Goal: Information Seeking & Learning: Learn about a topic

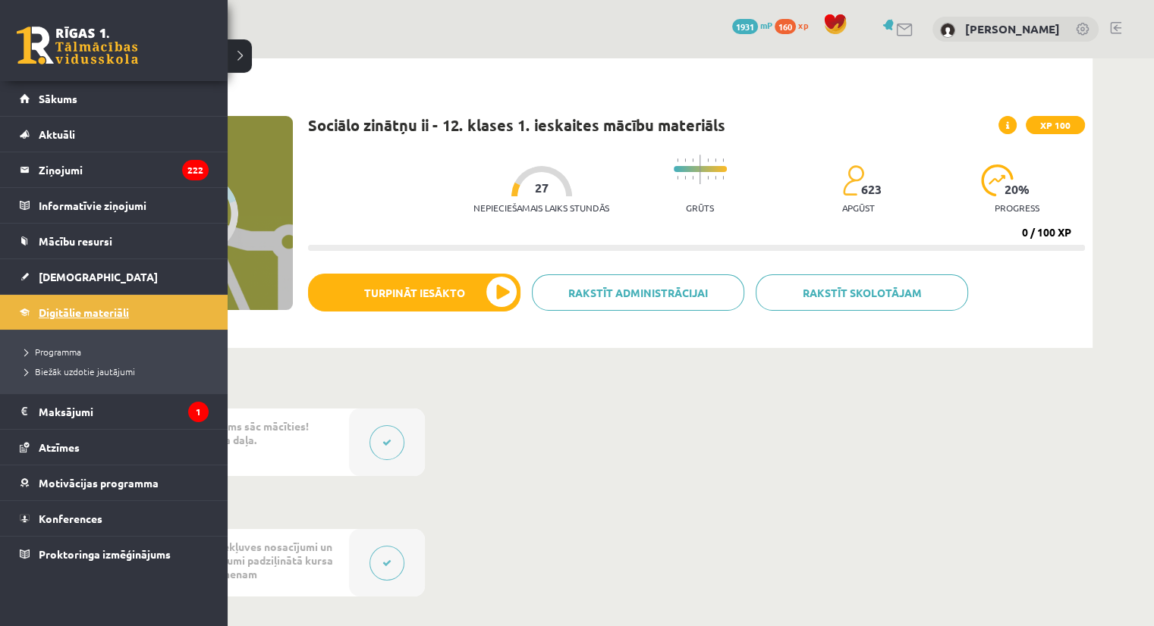
click at [39, 300] on link "Digitālie materiāli" at bounding box center [114, 312] width 189 height 35
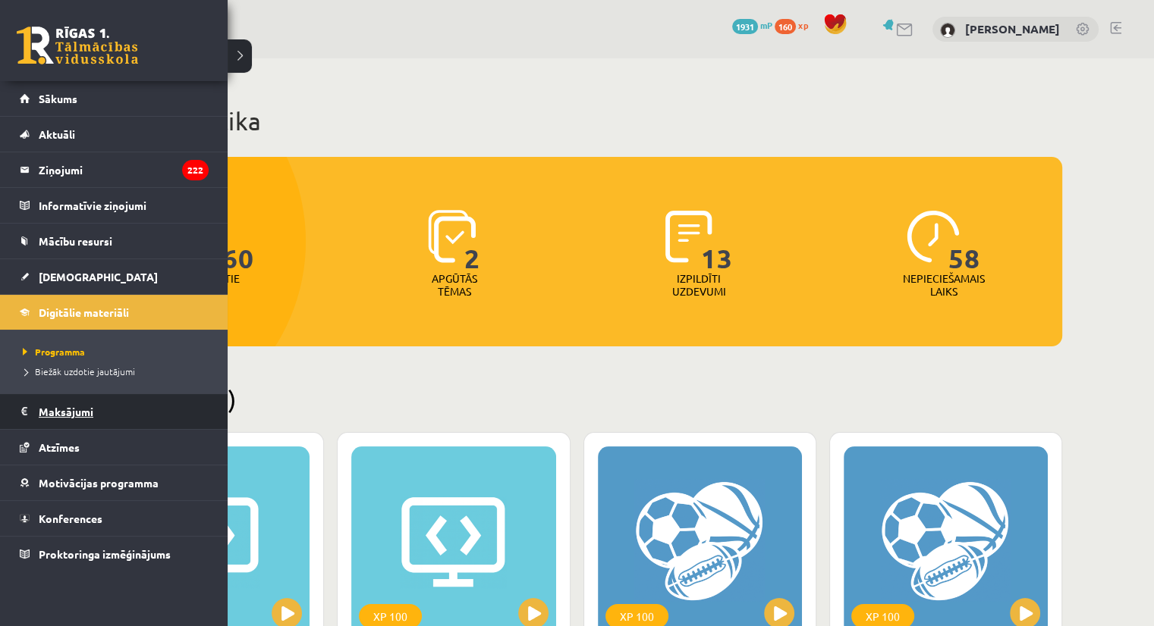
click at [88, 415] on legend "Maksājumi 1" at bounding box center [124, 411] width 170 height 35
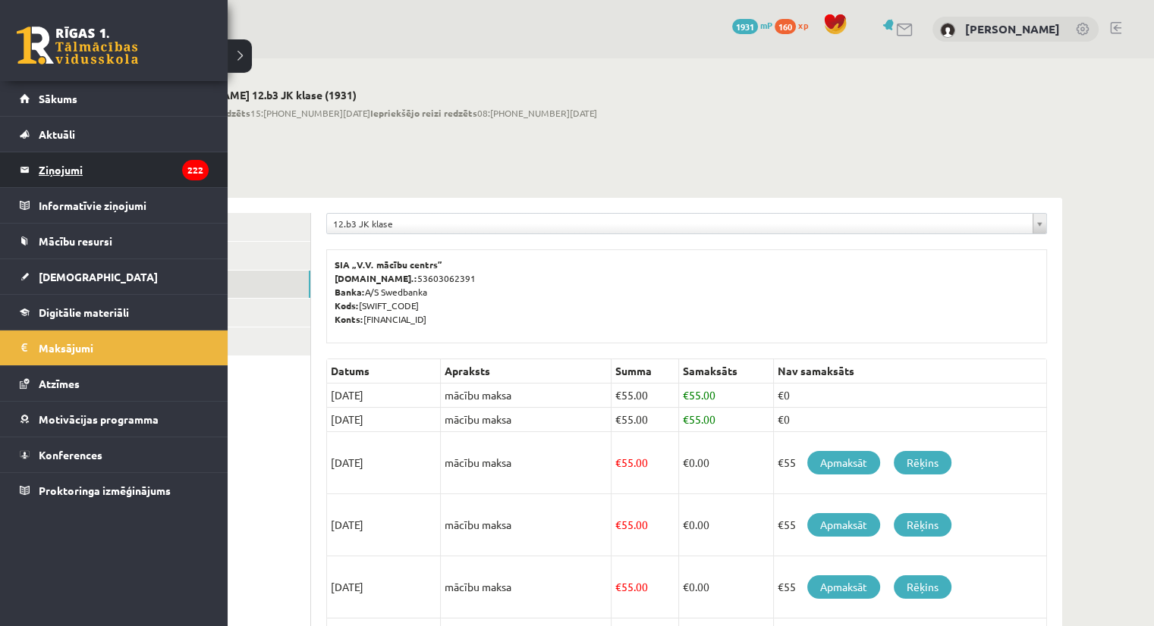
click at [36, 155] on link "Ziņojumi 222" at bounding box center [114, 169] width 189 height 35
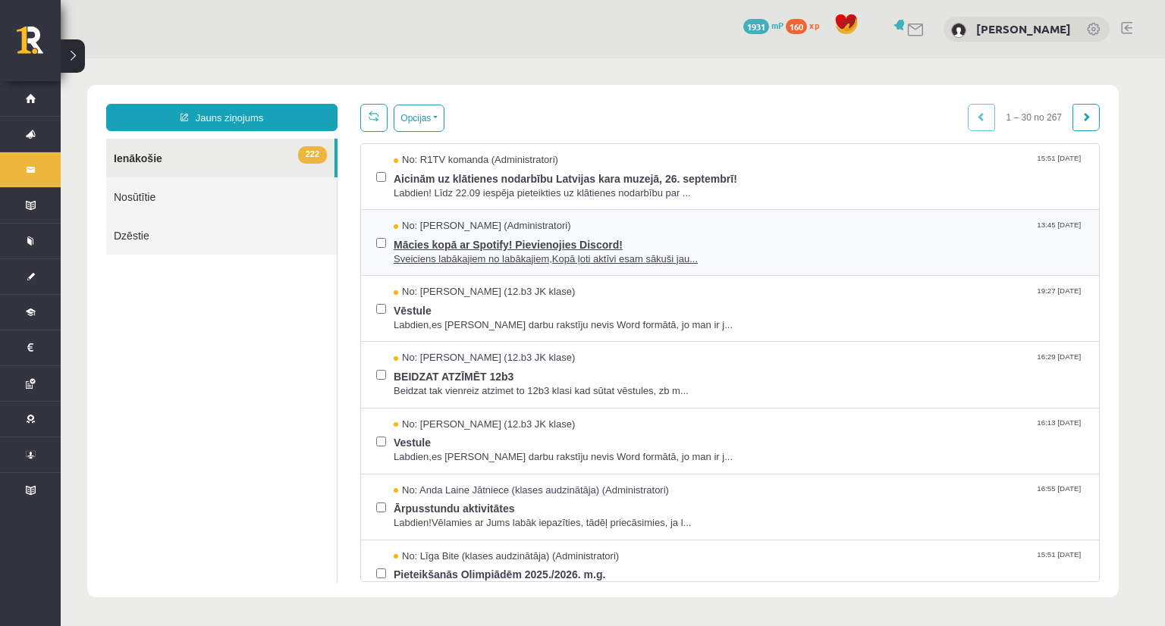
click at [494, 259] on span "Sveiciens labākajiem no labākajiem,Kopā ļoti aktīvi esam sākuši jau..." at bounding box center [739, 260] width 690 height 14
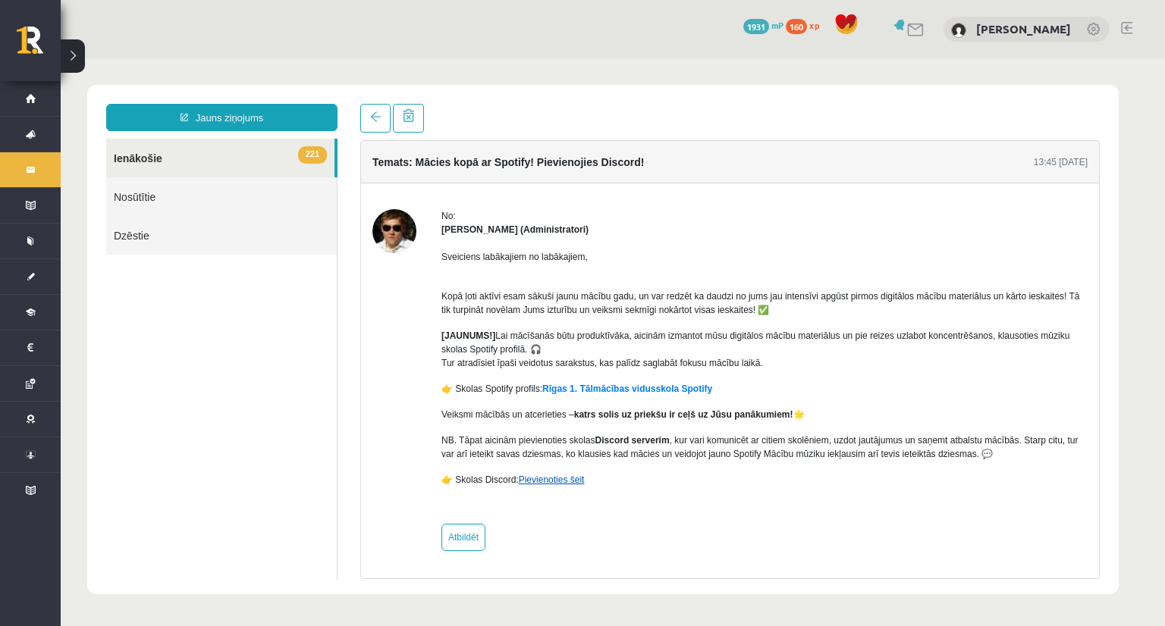
click at [534, 479] on link "Pievienoties šeit" at bounding box center [552, 480] width 66 height 11
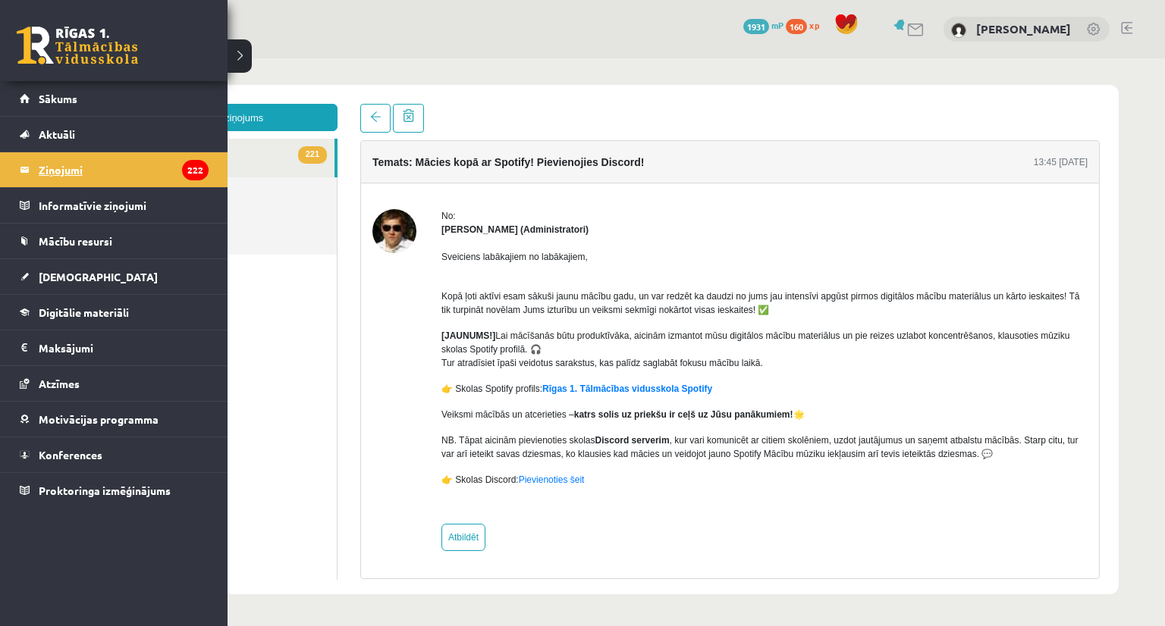
click at [36, 168] on link "Ziņojumi 222" at bounding box center [114, 169] width 189 height 35
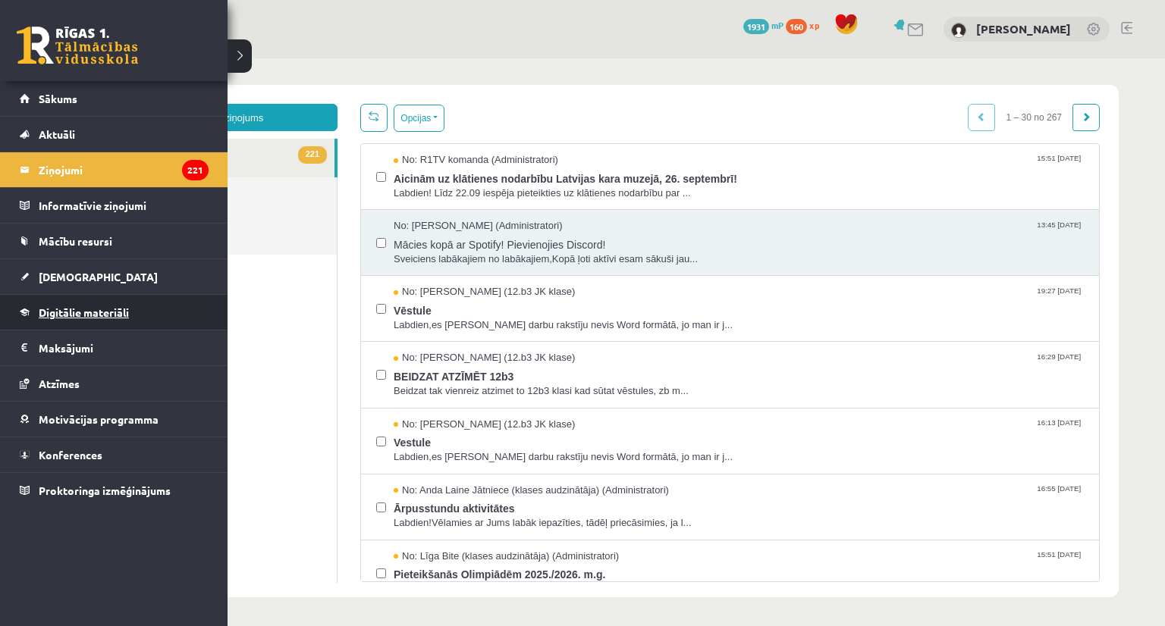
click at [49, 313] on span "Digitālie materiāli" at bounding box center [84, 313] width 90 height 14
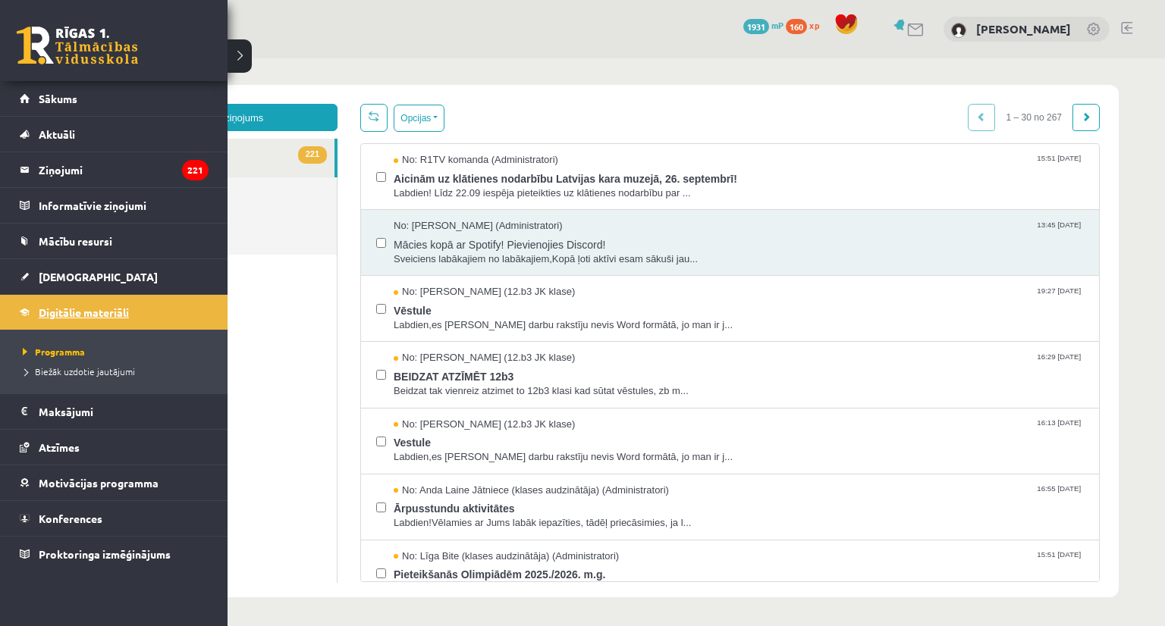
click at [45, 319] on link "Digitālie materiāli" at bounding box center [114, 312] width 189 height 35
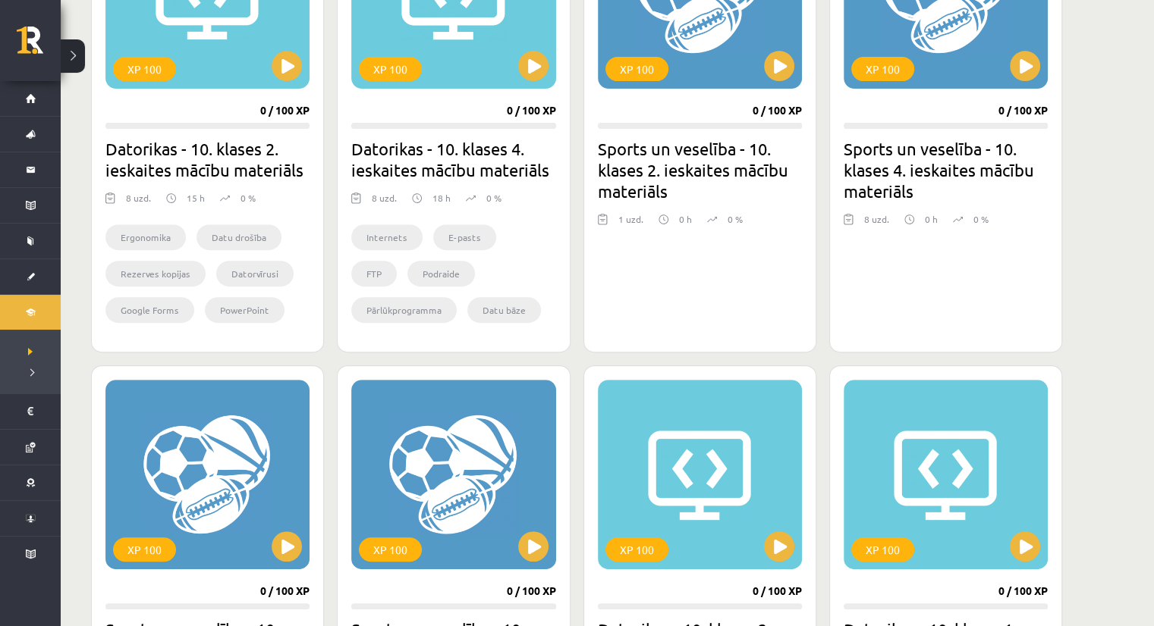
scroll to position [1095, 0]
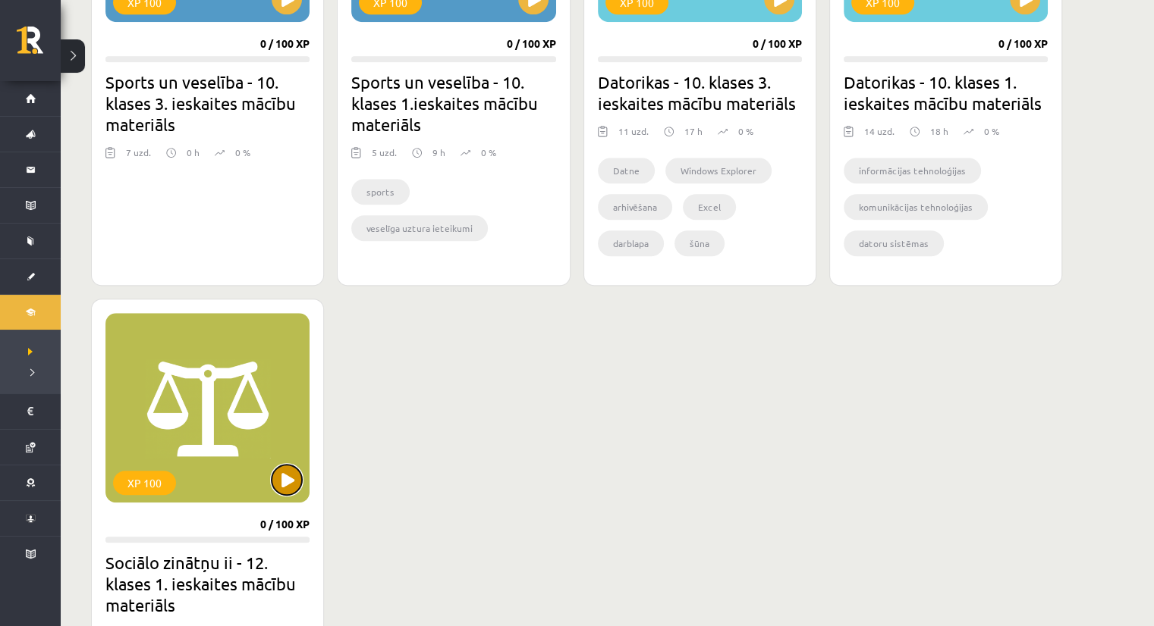
click at [291, 480] on button at bounding box center [287, 480] width 30 height 30
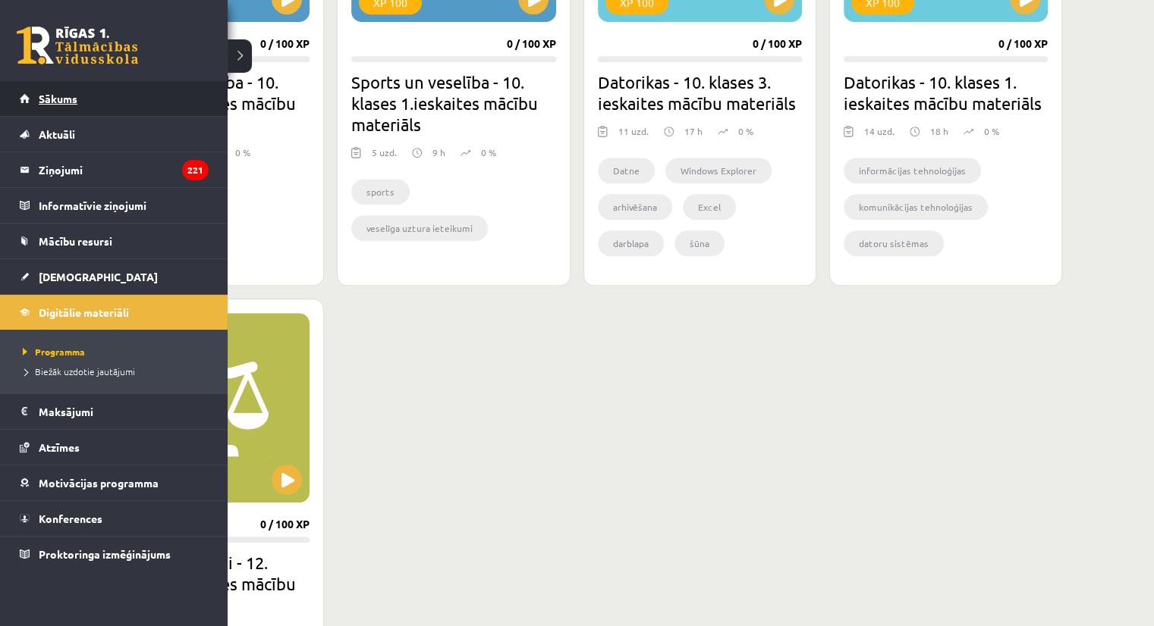
click at [36, 99] on link "Sākums" at bounding box center [114, 98] width 189 height 35
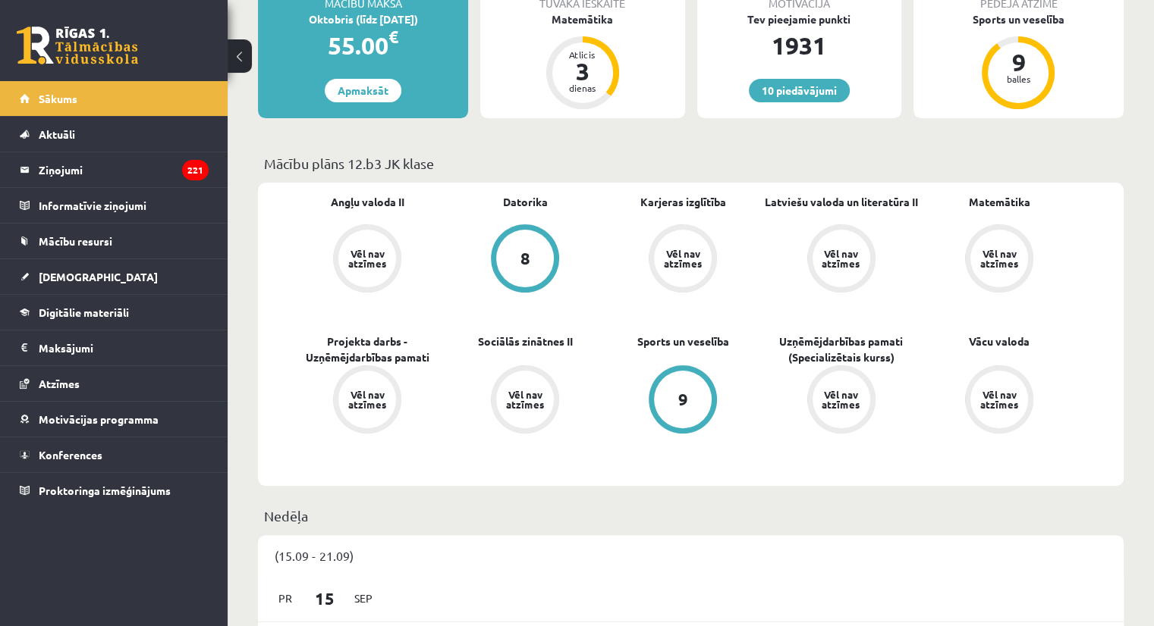
scroll to position [330, 0]
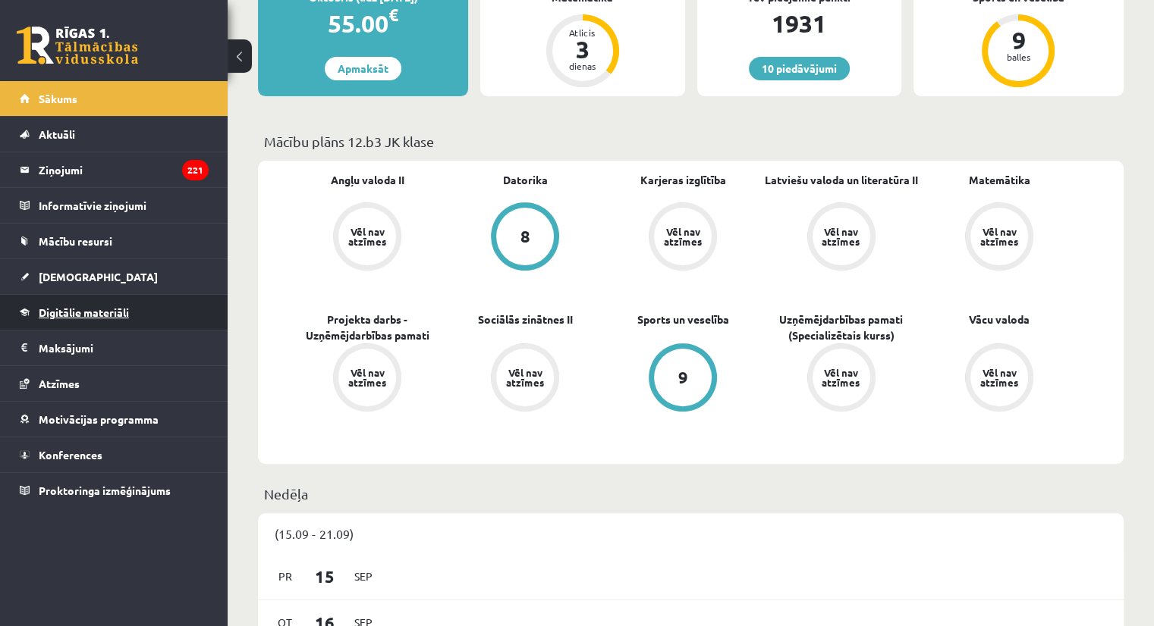
click at [72, 312] on span "Digitālie materiāli" at bounding box center [84, 313] width 90 height 14
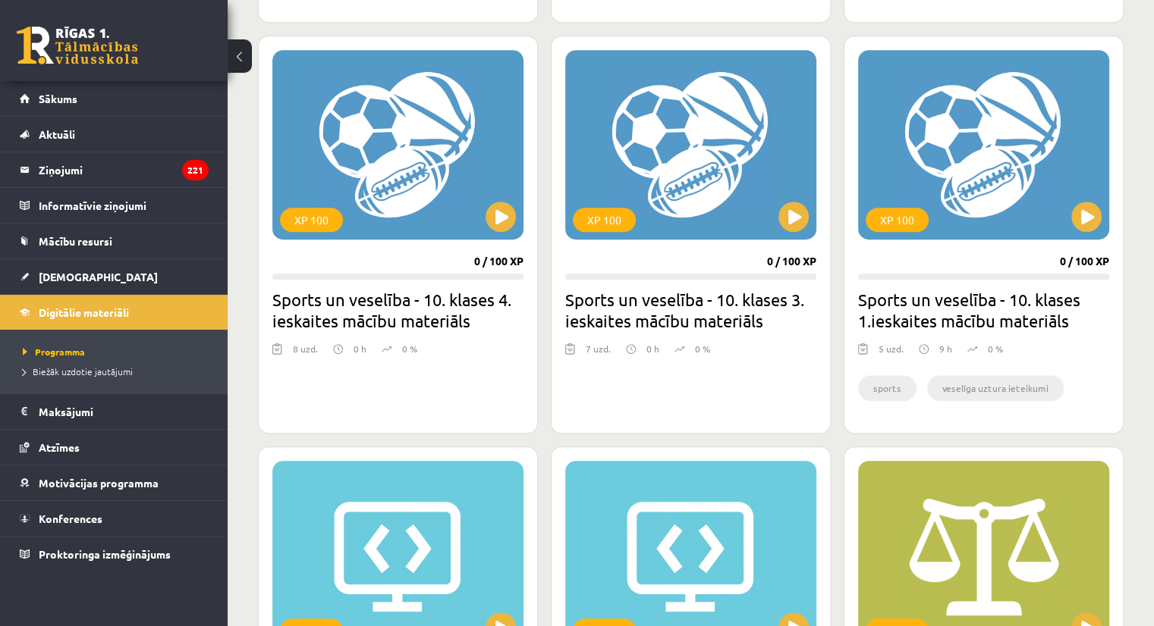
scroll to position [1426, 0]
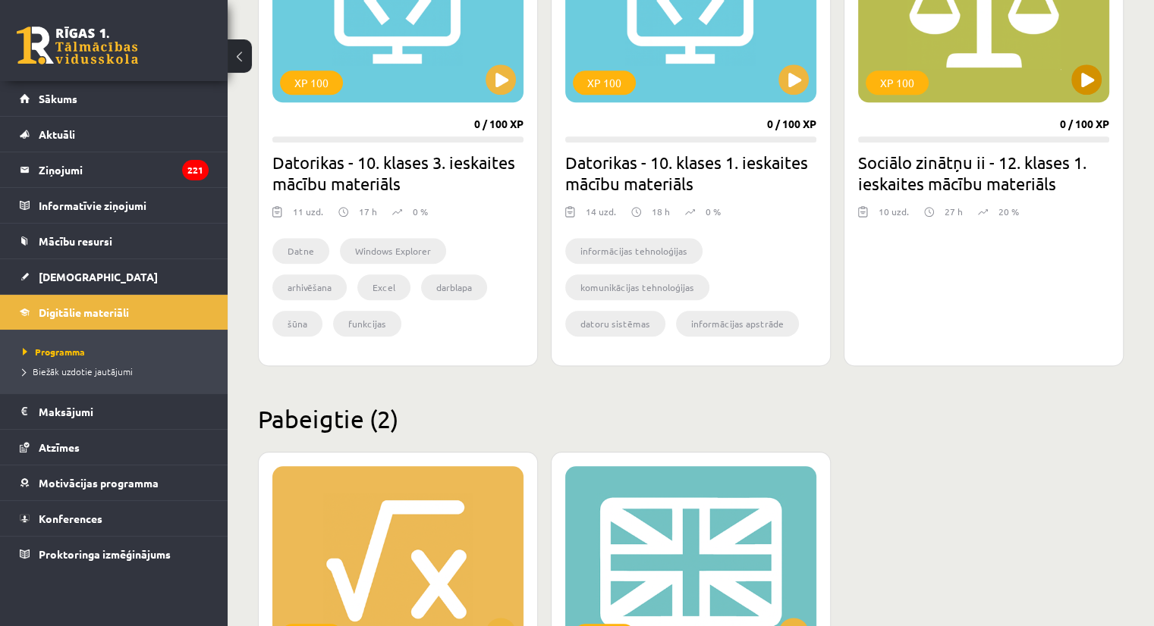
click at [1070, 74] on div "XP 100" at bounding box center [983, 8] width 251 height 190
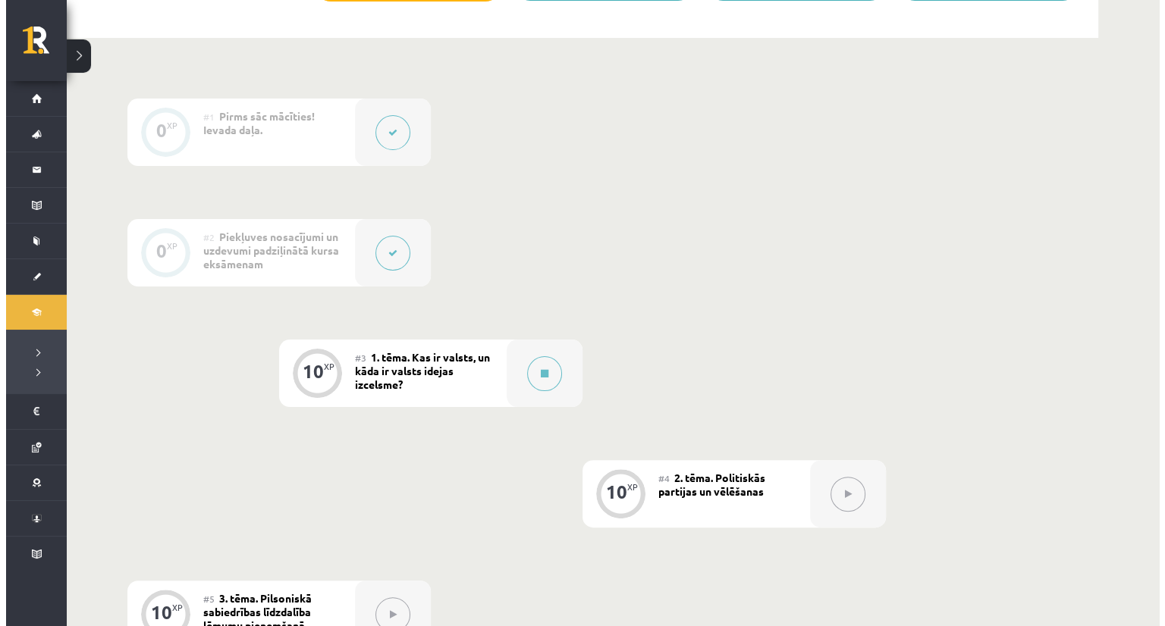
scroll to position [312, 0]
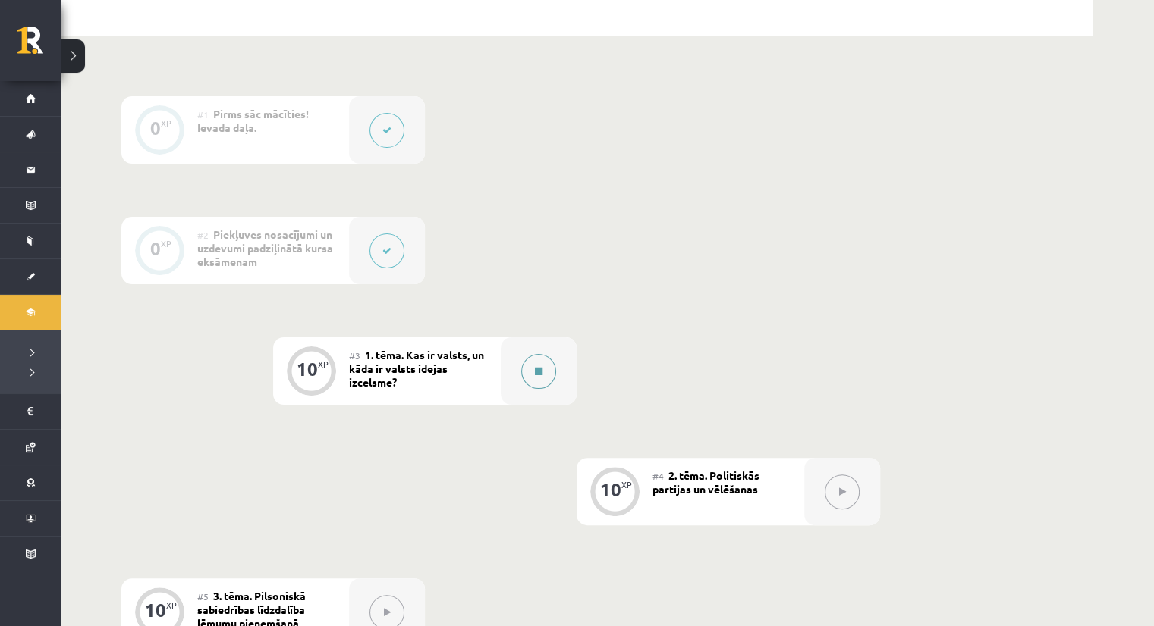
click at [540, 394] on div at bounding box center [539, 372] width 76 height 68
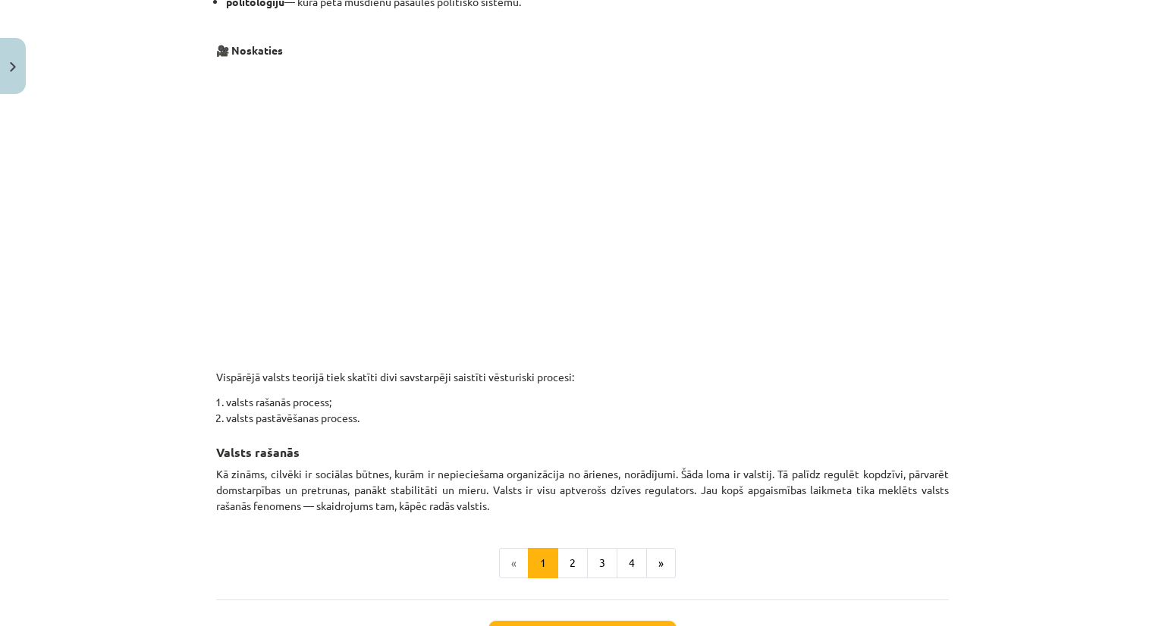
scroll to position [670, 0]
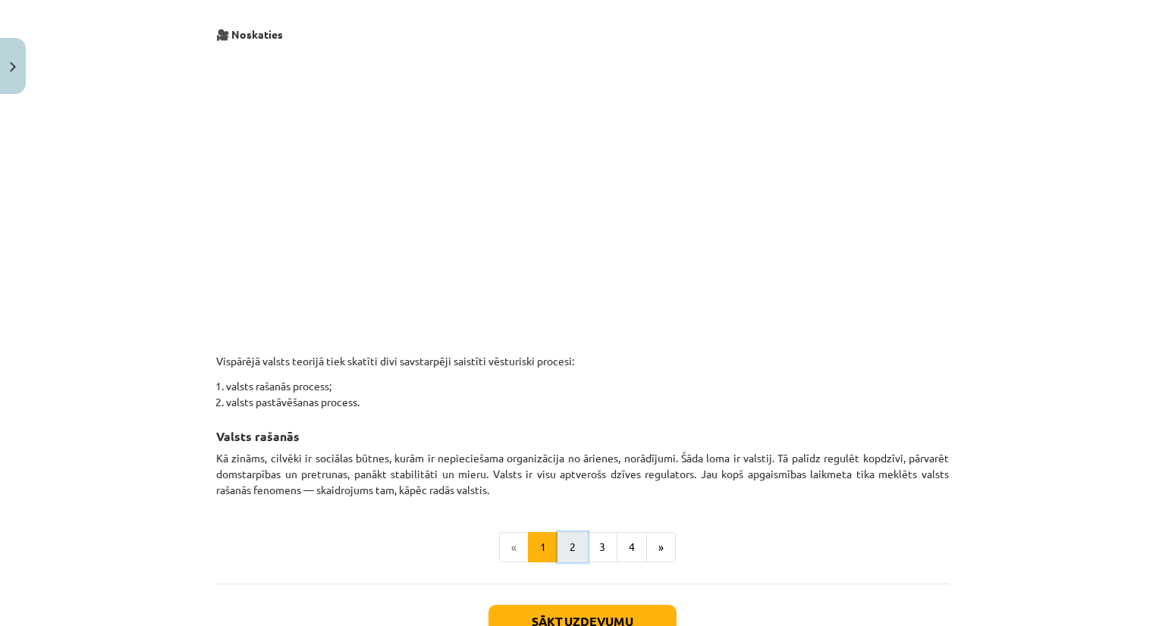
click at [566, 542] on button "2" at bounding box center [572, 547] width 30 height 30
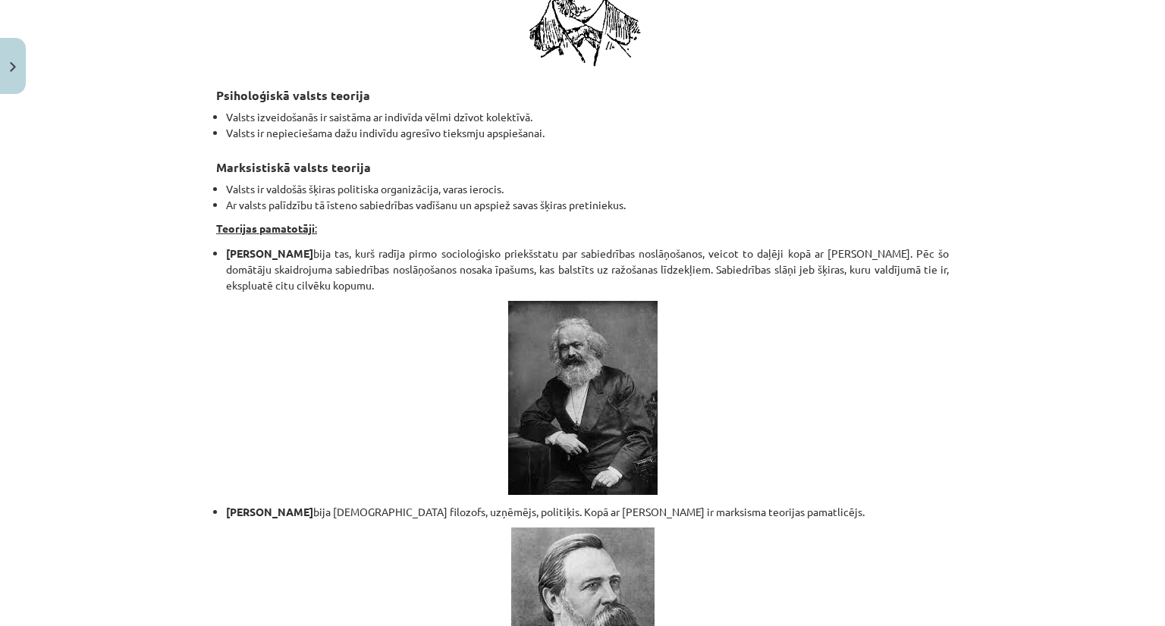
scroll to position [3202, 0]
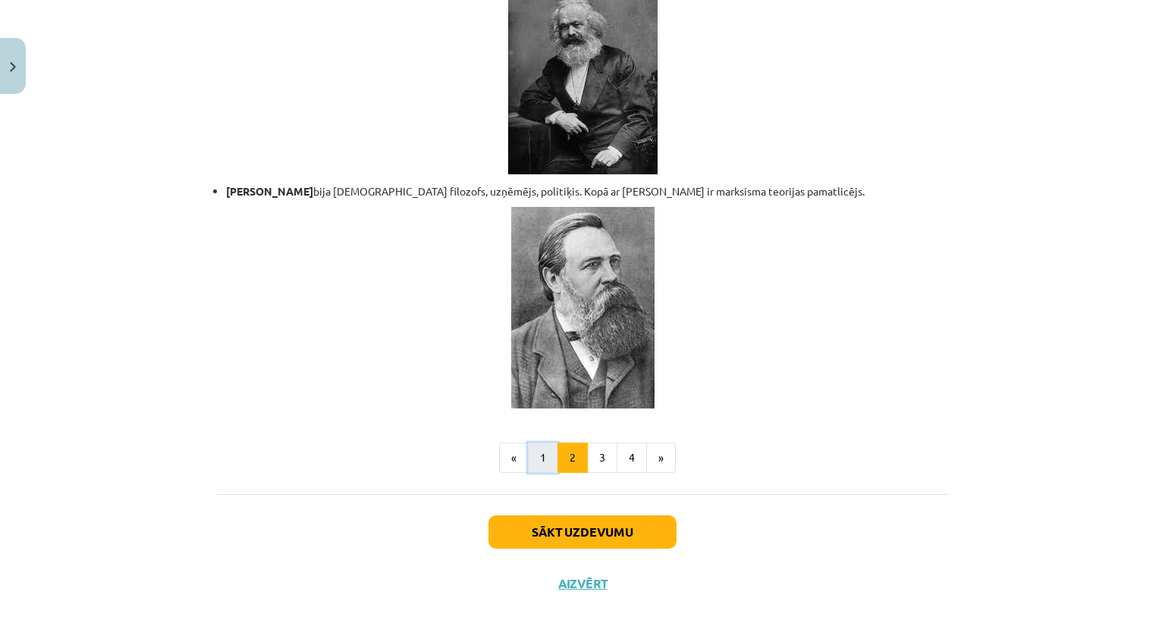
click at [529, 446] on button "1" at bounding box center [543, 458] width 30 height 30
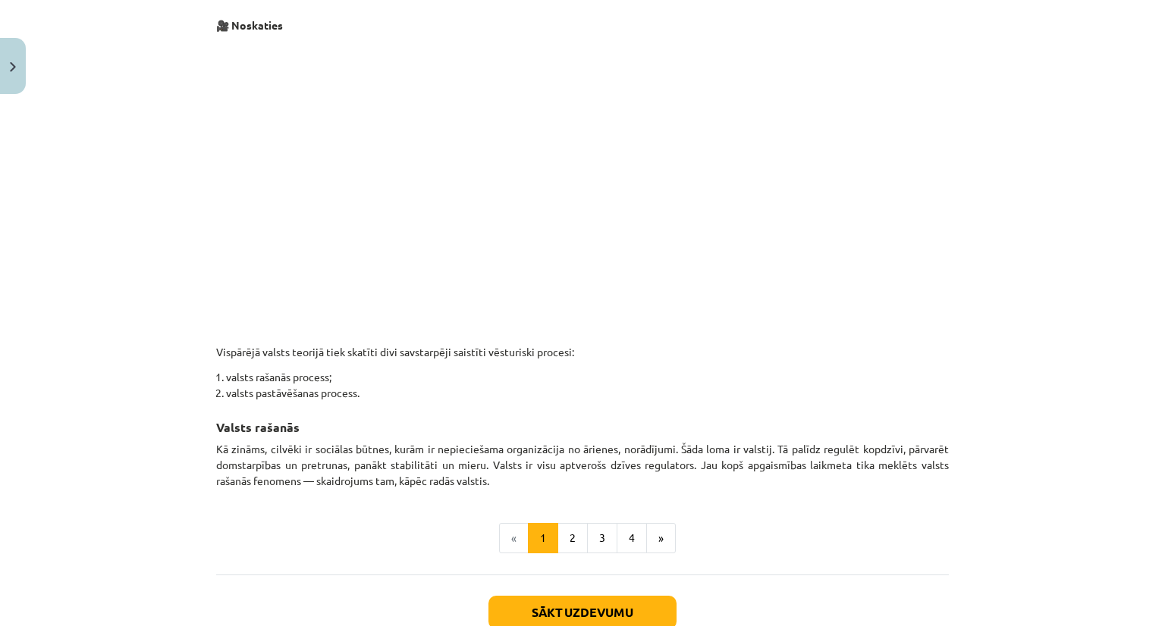
scroll to position [779, 0]
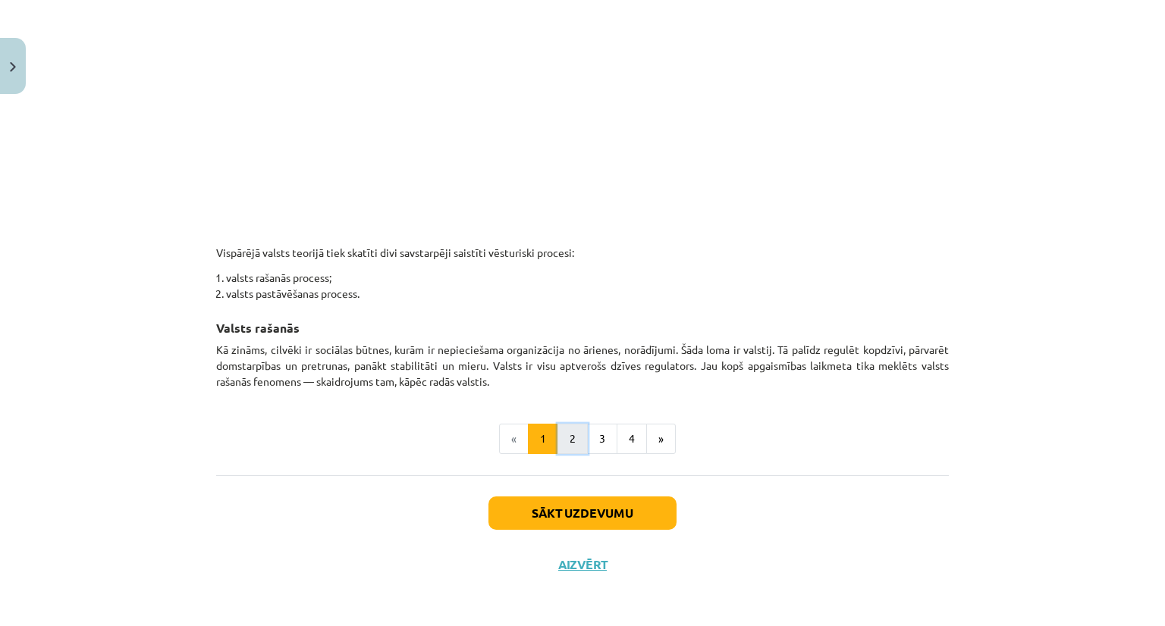
click at [573, 429] on button "2" at bounding box center [572, 439] width 30 height 30
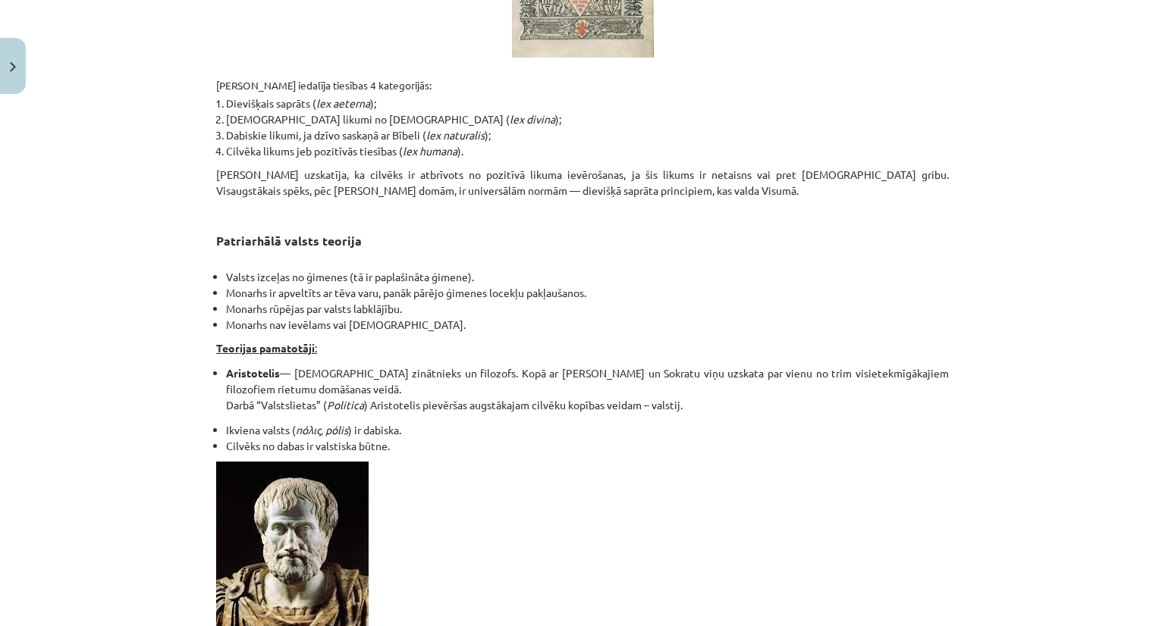
scroll to position [1076, 0]
